Goal: Information Seeking & Learning: Understand process/instructions

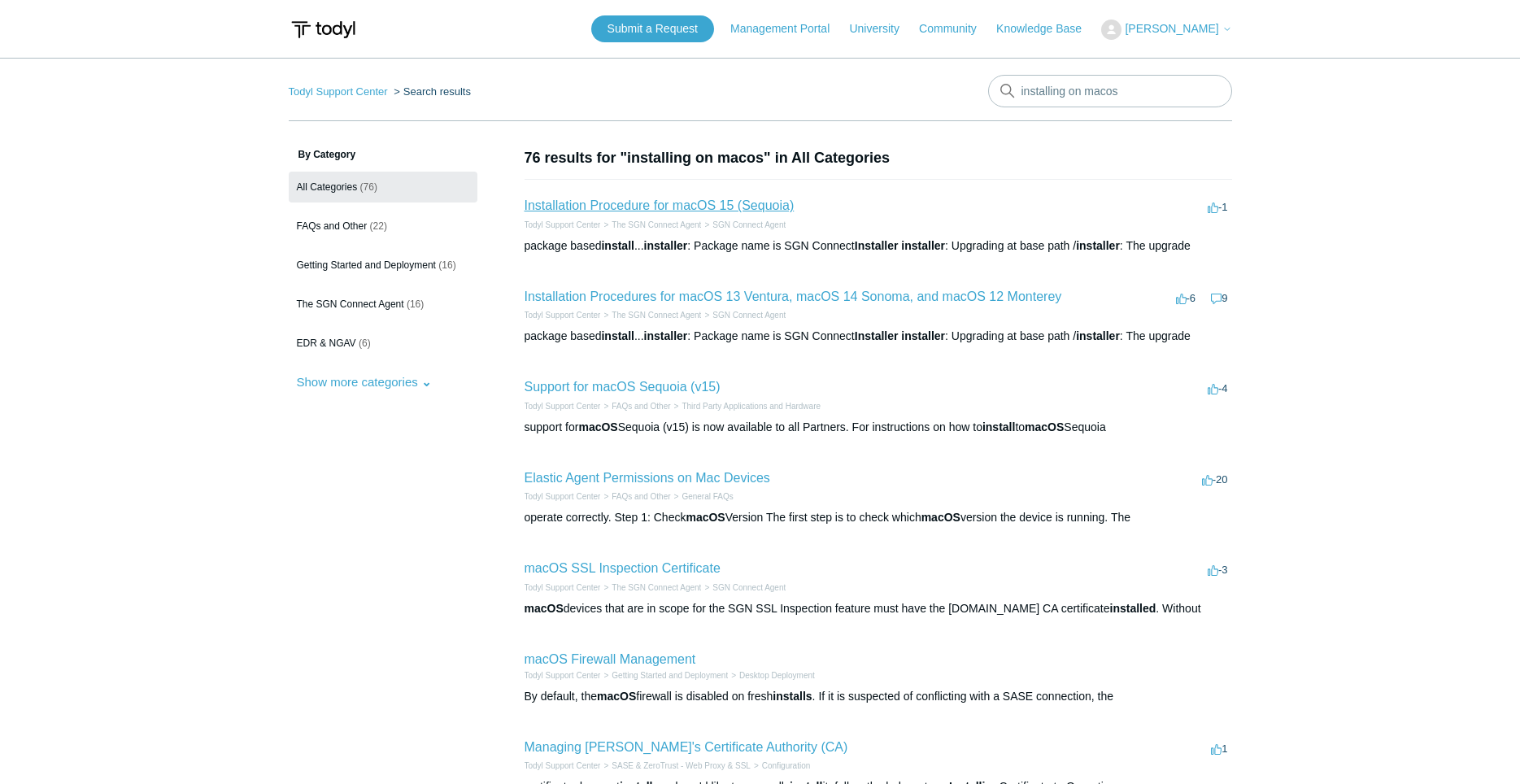
click at [666, 202] on link "Installation Procedure for macOS 15 (Sequoia)" at bounding box center [659, 206] width 270 height 14
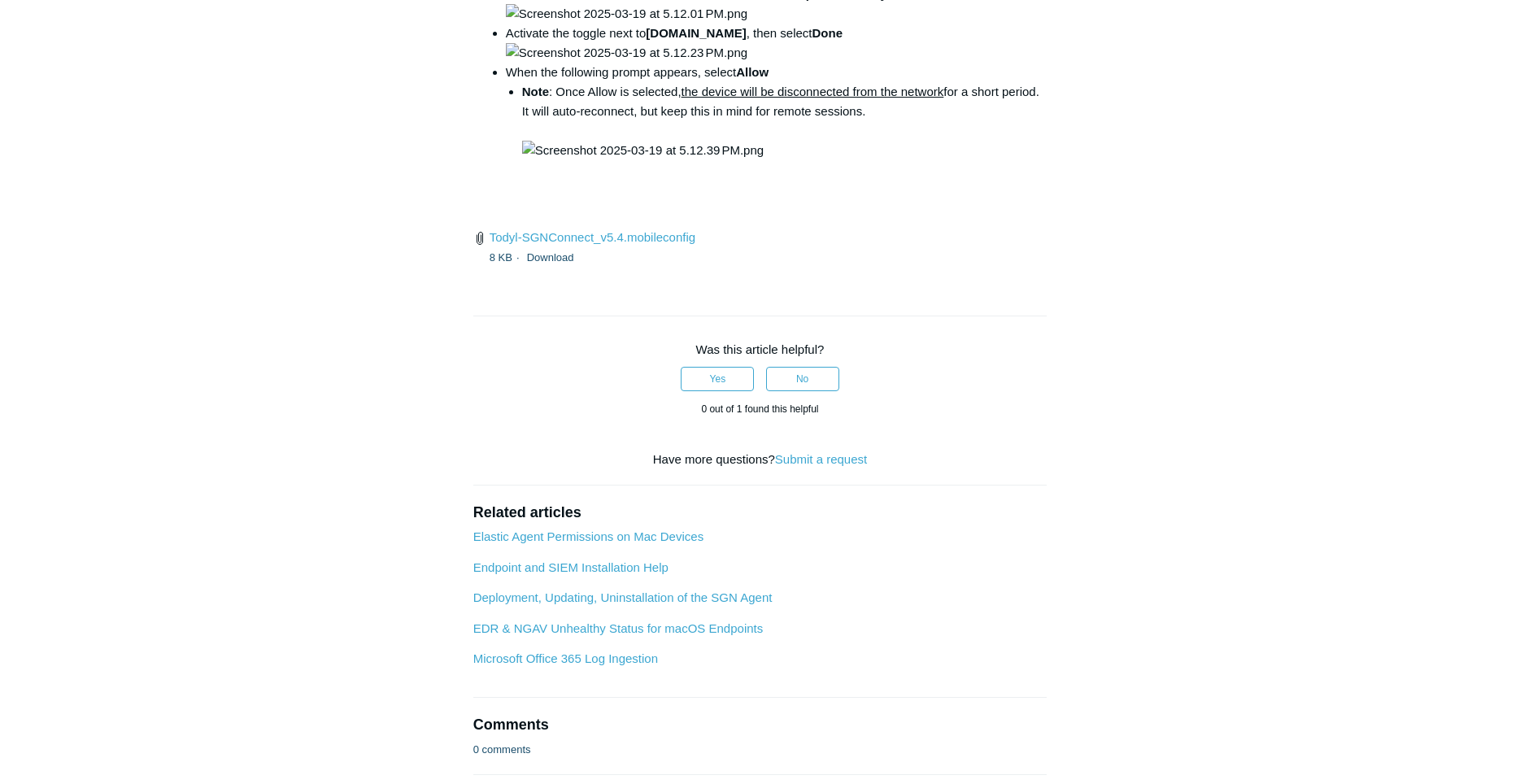
scroll to position [2572, 0]
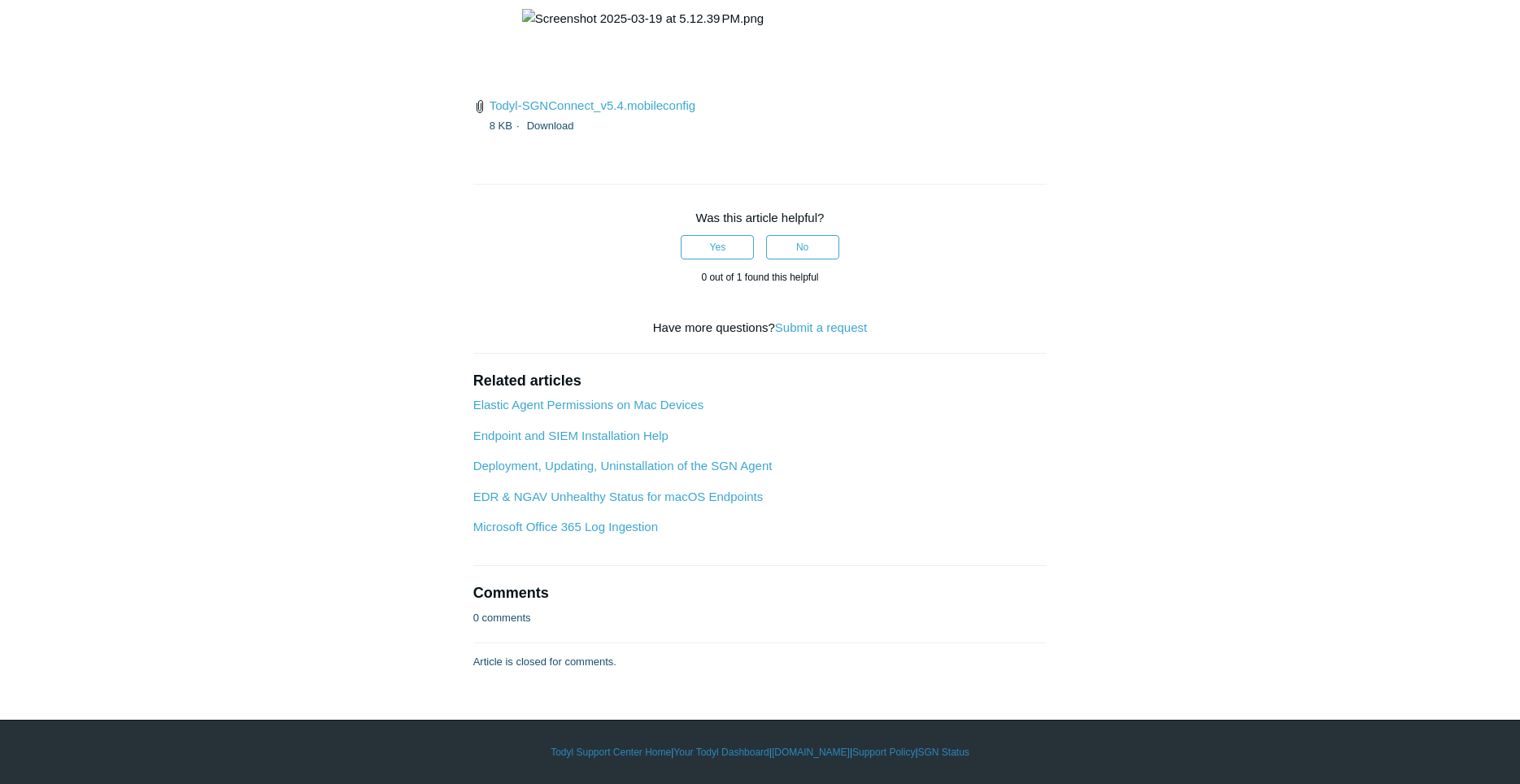
drag, startPoint x: 704, startPoint y: 156, endPoint x: 949, endPoint y: 156, distance: 245.0
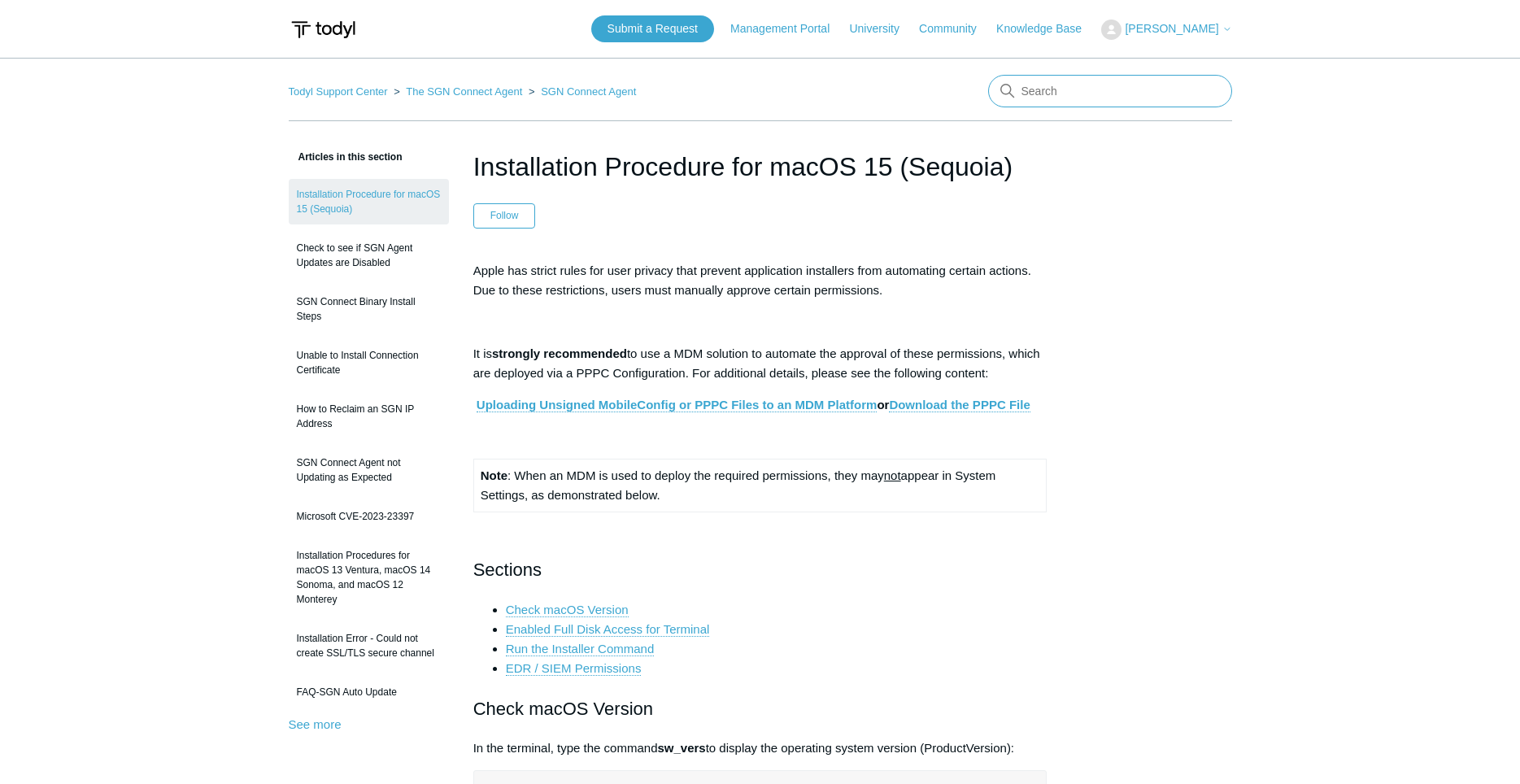
click at [1107, 91] on input "Search" at bounding box center [1110, 91] width 244 height 32
type input "uninstalling on macos"
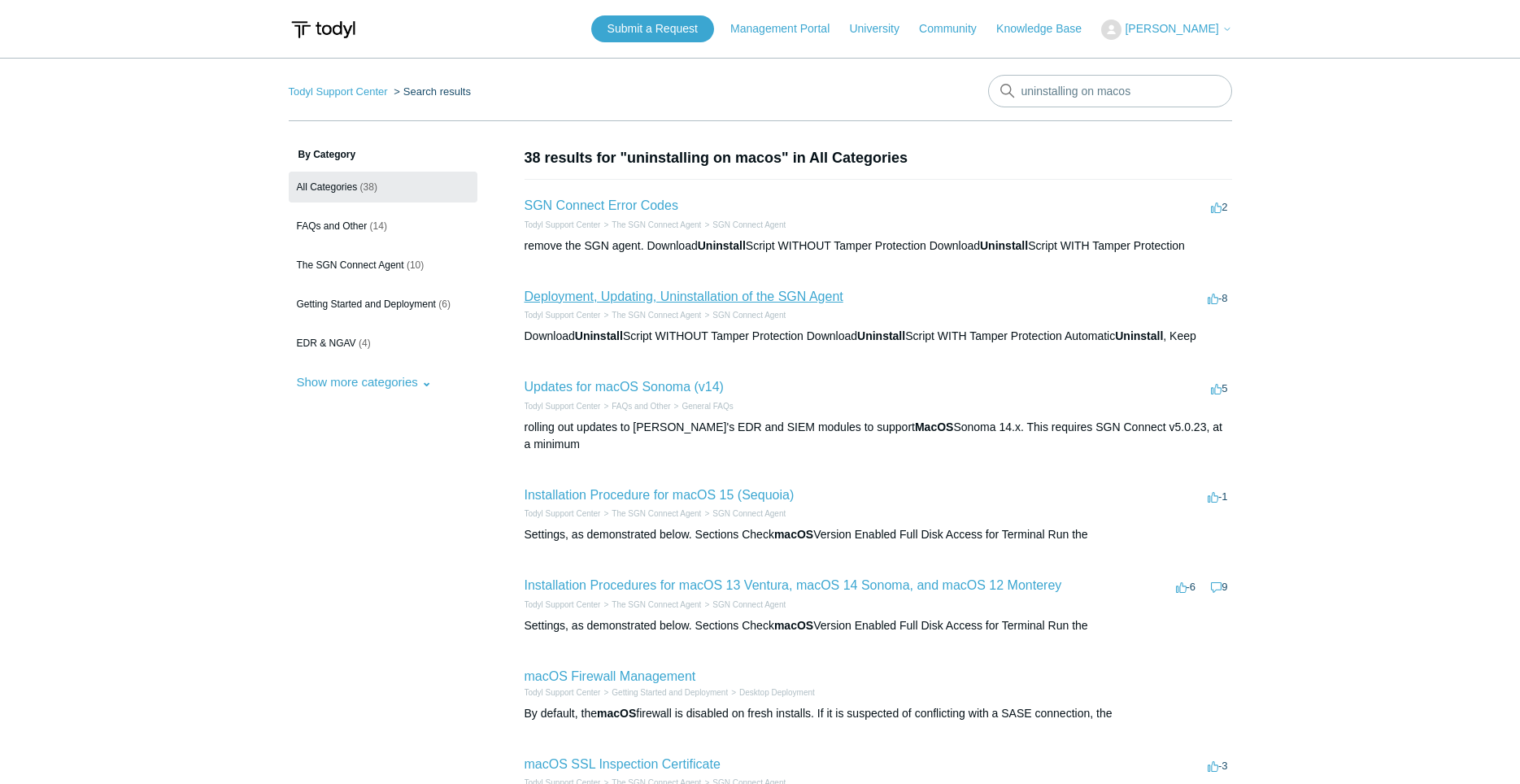
click at [697, 298] on link "Deployment, Updating, Uninstallation of the SGN Agent" at bounding box center [683, 297] width 319 height 14
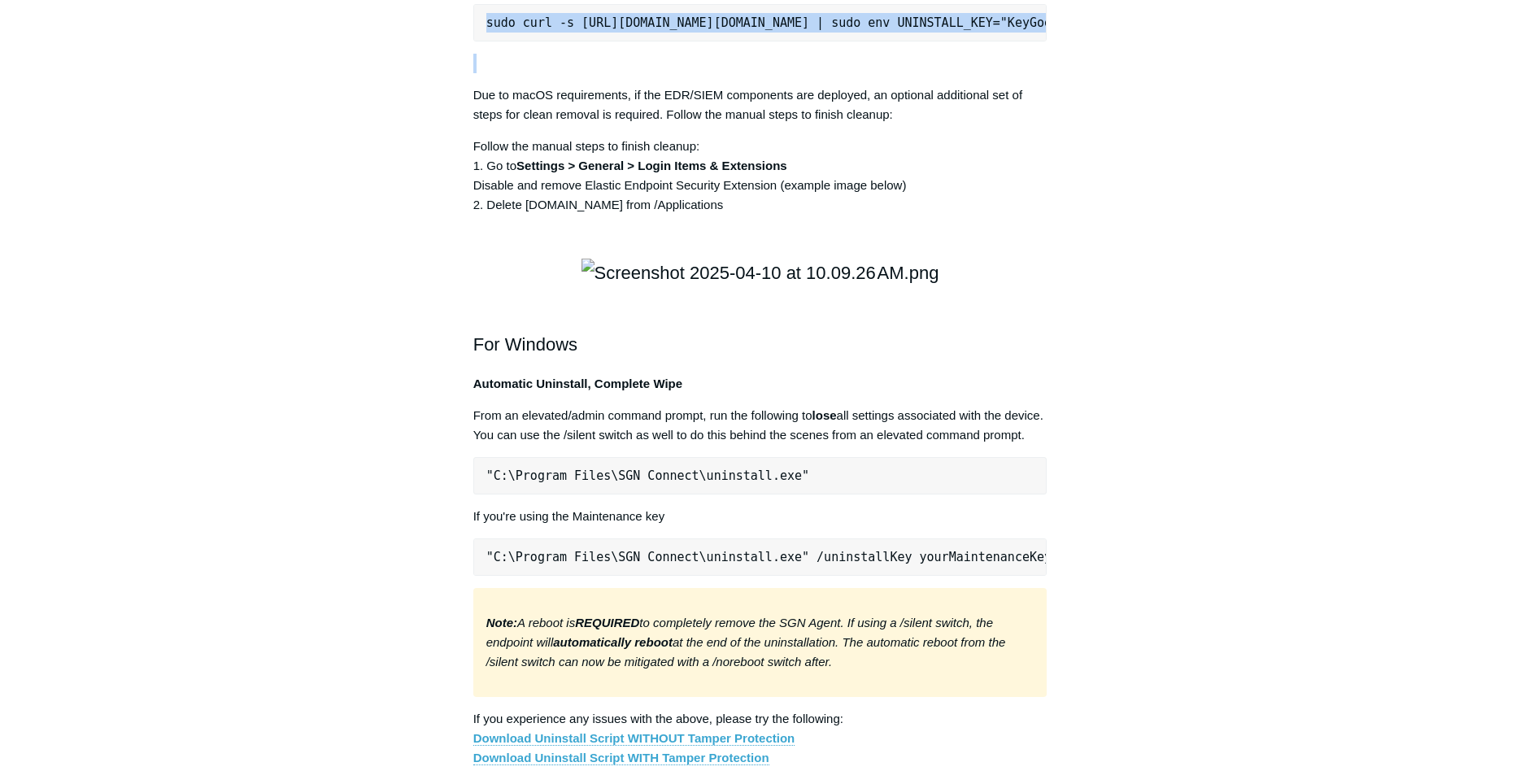
scroll to position [0, 204]
drag, startPoint x: 487, startPoint y: 259, endPoint x: 1377, endPoint y: 276, distance: 890.2
click at [1047, 41] on pre "sudo curl -s https://portal.todyl.com/tools/MacUninstall.sh | sudo env UNINSTAL…" at bounding box center [760, 23] width 574 height 38
copy pre "sudo curl -s https://portal.todyl.com/tools/MacUninstall.sh | sudo env UNINSTAL…"
